Goal: Transaction & Acquisition: Purchase product/service

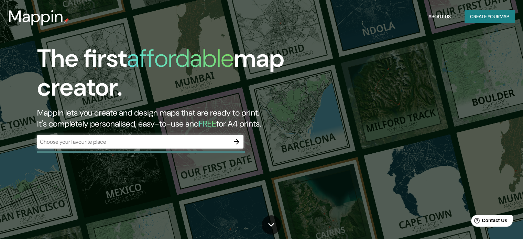
click at [169, 152] on div at bounding box center [141, 151] width 208 height 1
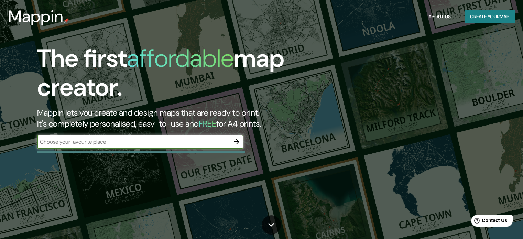
drag, startPoint x: 176, startPoint y: 140, endPoint x: 180, endPoint y: 140, distance: 4.1
click at [176, 140] on input "text" at bounding box center [133, 142] width 192 height 8
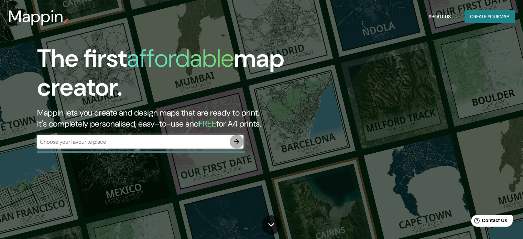
click at [234, 143] on icon "button" at bounding box center [236, 141] width 8 height 8
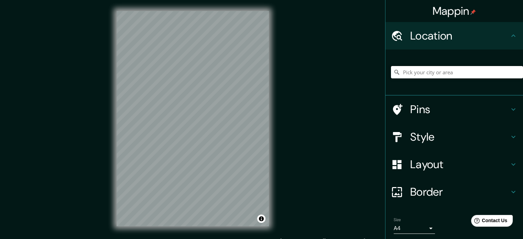
click at [403, 76] on input "Pick your city or area" at bounding box center [457, 72] width 132 height 12
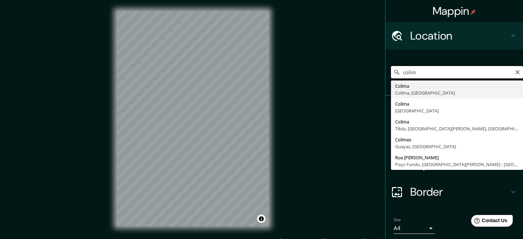
click at [391, 78] on input "colim" at bounding box center [457, 72] width 132 height 12
type input "Colima, Colima, [GEOGRAPHIC_DATA]"
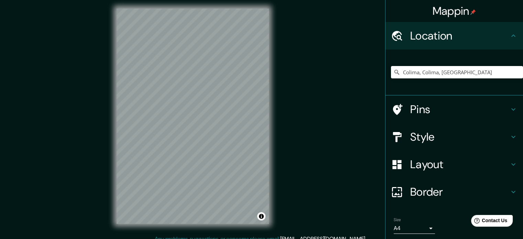
scroll to position [9, 0]
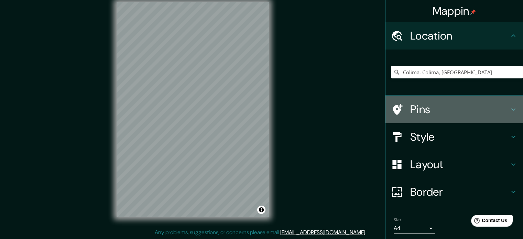
click at [410, 107] on h4 "Pins" at bounding box center [459, 109] width 99 height 14
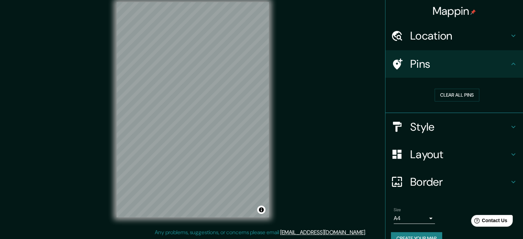
click at [421, 127] on h4 "Style" at bounding box center [459, 127] width 99 height 14
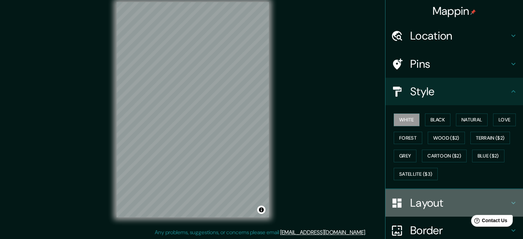
click at [417, 204] on h4 "Layout" at bounding box center [459, 203] width 99 height 14
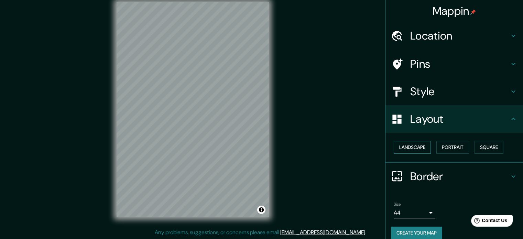
click at [418, 150] on button "Landscape" at bounding box center [412, 147] width 37 height 13
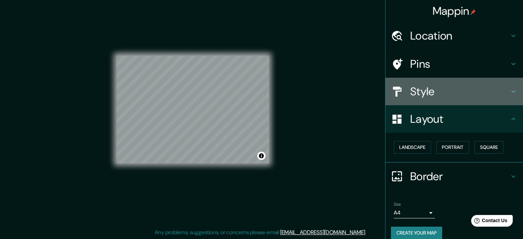
click at [420, 92] on h4 "Style" at bounding box center [459, 92] width 99 height 14
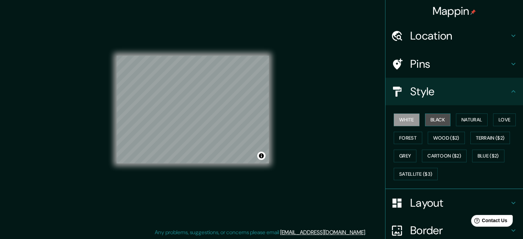
click at [427, 120] on button "Black" at bounding box center [438, 119] width 26 height 13
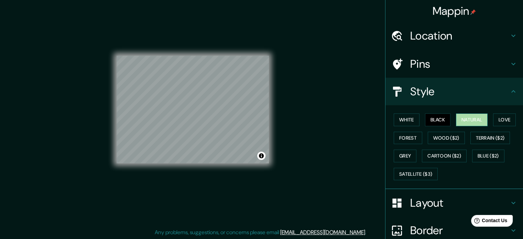
click at [463, 123] on button "Natural" at bounding box center [472, 119] width 32 height 13
click at [498, 126] on div "White Black Natural Love Forest Wood ($2) Terrain ($2) Grey Cartoon ($2) Blue (…" at bounding box center [457, 147] width 132 height 72
click at [508, 115] on button "Love" at bounding box center [504, 119] width 23 height 13
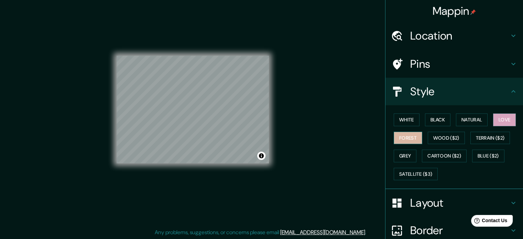
click at [401, 141] on button "Forest" at bounding box center [408, 138] width 29 height 13
click at [430, 144] on div "White Black Natural Love Forest Wood ($2) Terrain ($2) Grey Cartoon ($2) Blue (…" at bounding box center [457, 147] width 132 height 72
click at [439, 136] on button "Wood ($2)" at bounding box center [446, 138] width 37 height 13
click at [121, 184] on div "© Mapbox © OpenStreetMap Improve this map" at bounding box center [193, 109] width 152 height 215
click at [271, 126] on div "© Mapbox © OpenStreetMap Improve this map" at bounding box center [193, 109] width 174 height 237
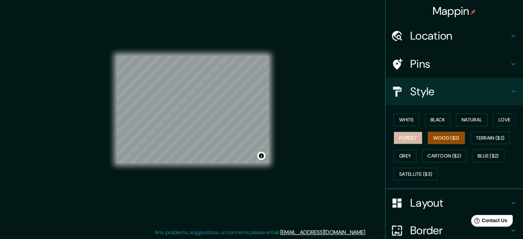
click at [400, 140] on button "Forest" at bounding box center [408, 138] width 29 height 13
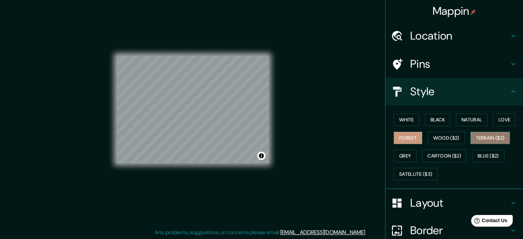
click at [495, 142] on button "Terrain ($2)" at bounding box center [490, 138] width 40 height 13
click at [401, 154] on button "Grey" at bounding box center [405, 156] width 23 height 13
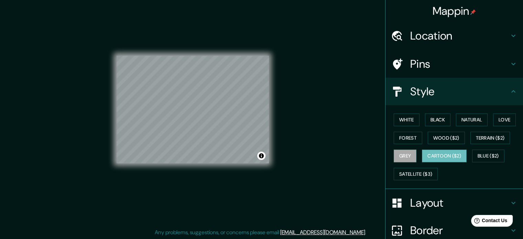
click at [439, 160] on button "Cartoon ($2)" at bounding box center [444, 156] width 45 height 13
click at [394, 121] on button "White" at bounding box center [407, 119] width 26 height 13
click at [446, 158] on button "Cartoon ($2)" at bounding box center [444, 156] width 45 height 13
click at [482, 159] on button "Blue ($2)" at bounding box center [488, 156] width 32 height 13
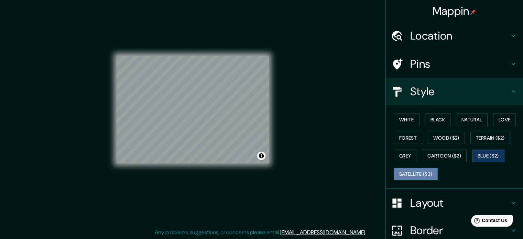
click at [422, 178] on button "Satellite ($3)" at bounding box center [416, 174] width 44 height 13
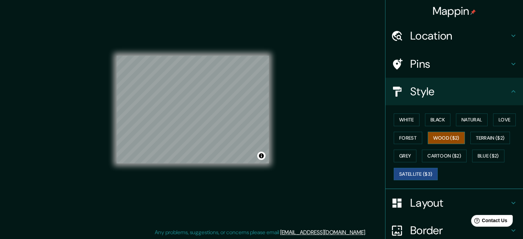
click at [434, 136] on button "Wood ($2)" at bounding box center [446, 138] width 37 height 13
click at [405, 140] on button "Forest" at bounding box center [408, 138] width 29 height 13
